Goal: Transaction & Acquisition: Register for event/course

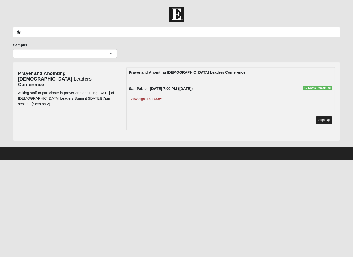
click at [327, 120] on link "Sign Up" at bounding box center [324, 119] width 17 height 7
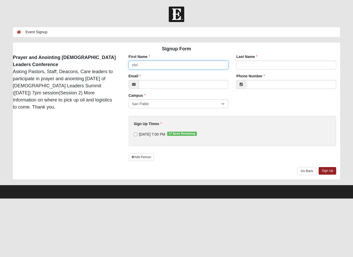
type input "[PERSON_NAME]"
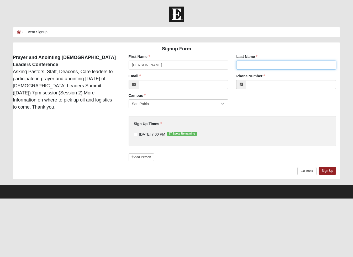
type input "[PERSON_NAME]"
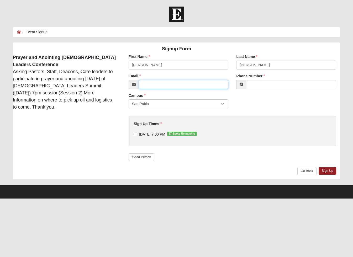
click at [169, 83] on input "Email" at bounding box center [184, 84] width 90 height 9
type input "[PERSON_NAME].[PERSON_NAME]"
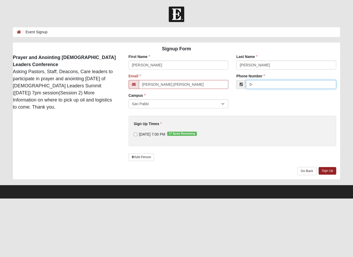
type input "0"
type input "6"
type input "[PHONE_NUMBER]"
click at [134, 134] on input "[DATE] 7:00 PM 17 Spots Remaining" at bounding box center [135, 134] width 3 height 3
checkbox input "true"
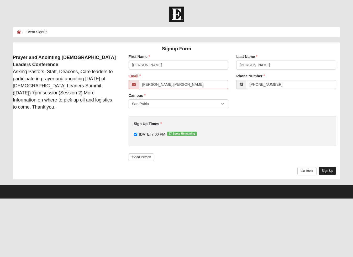
click at [330, 170] on link "Sign Up" at bounding box center [328, 171] width 18 height 8
click at [328, 170] on link "Sign Up" at bounding box center [328, 171] width 18 height 8
click at [162, 86] on input "[PERSON_NAME].[PERSON_NAME]" at bounding box center [184, 84] width 90 height 9
type input "c"
type input "[PERSON_NAME][EMAIL_ADDRESS][PERSON_NAME][DOMAIN_NAME]"
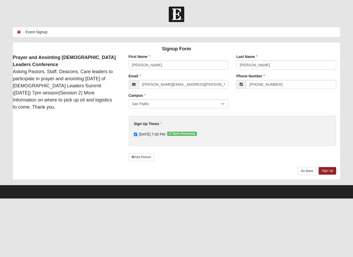
click at [330, 168] on link "Sign Up" at bounding box center [328, 171] width 18 height 8
